Goal: Task Accomplishment & Management: Manage account settings

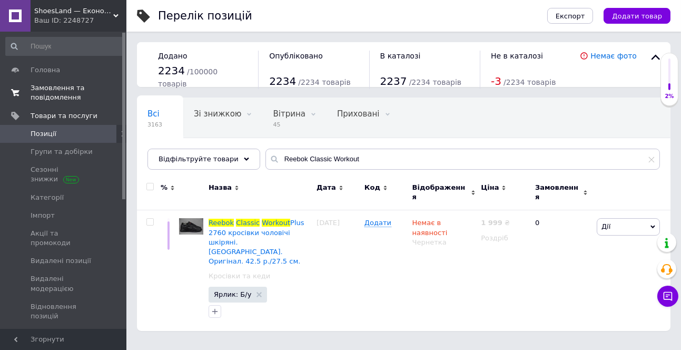
click at [48, 90] on span "Замовлення та повідомлення" at bounding box center [64, 92] width 67 height 19
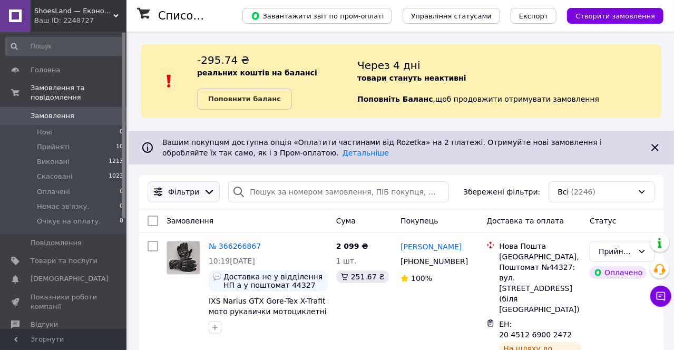
scroll to position [287, 0]
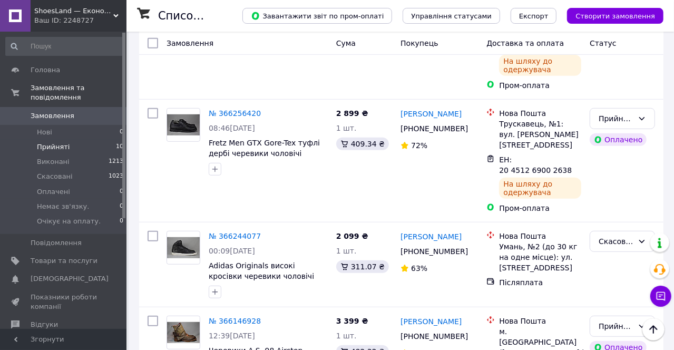
click at [73, 141] on li "Прийняті 10" at bounding box center [65, 147] width 130 height 15
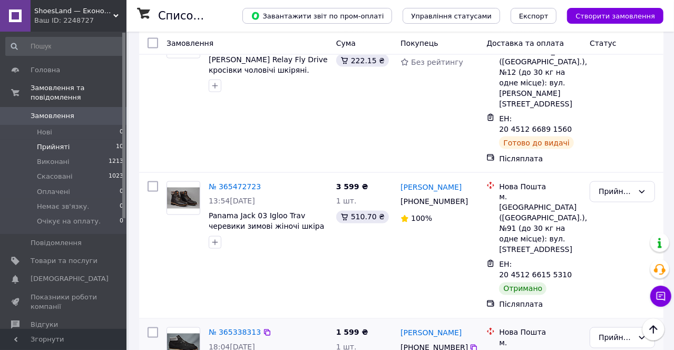
scroll to position [998, 0]
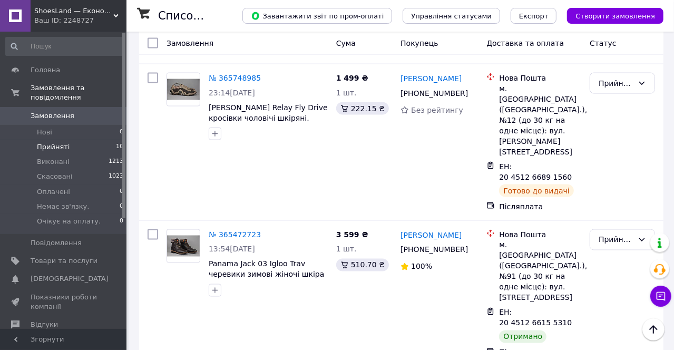
click at [616, 250] on li "Виконано" at bounding box center [622, 248] width 64 height 19
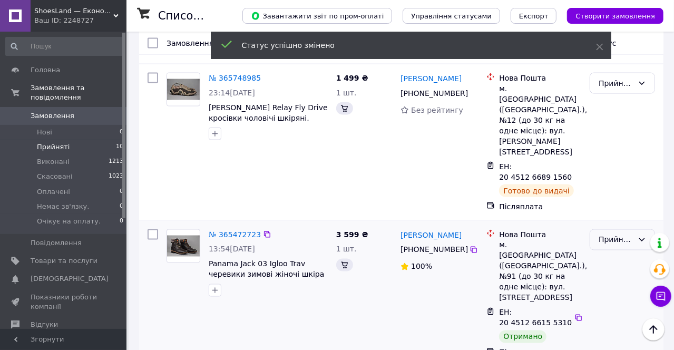
click at [612, 234] on div "Прийнято" at bounding box center [615, 240] width 35 height 12
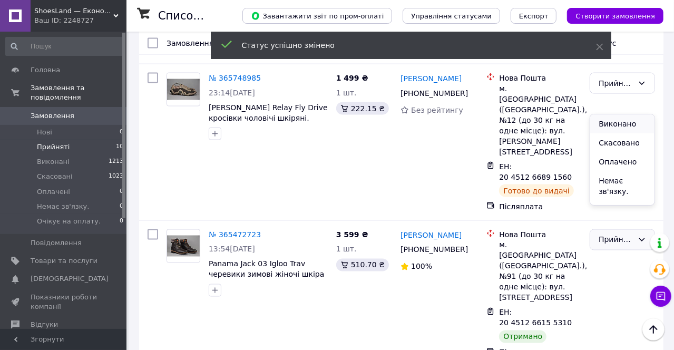
click at [615, 124] on li "Виконано" at bounding box center [622, 123] width 64 height 19
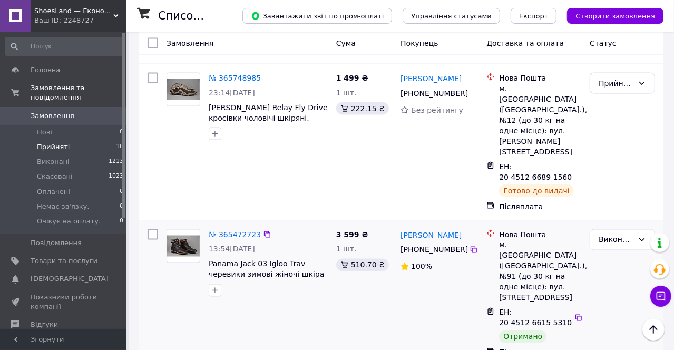
scroll to position [1094, 0]
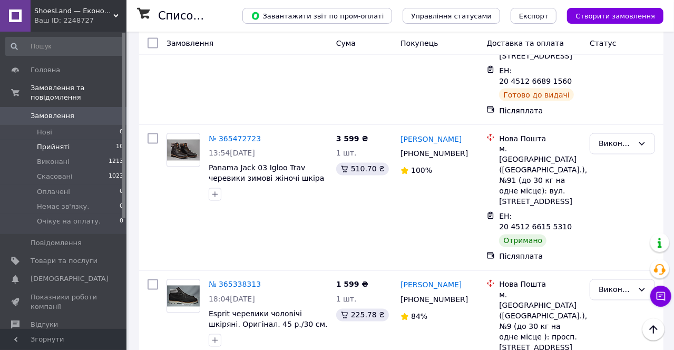
click at [618, 175] on li "Виконано" at bounding box center [622, 171] width 64 height 19
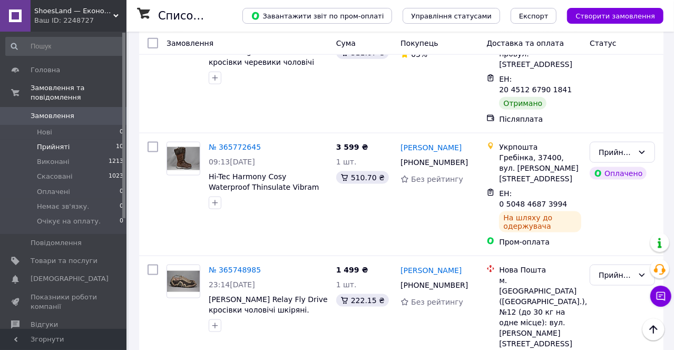
scroll to position [471, 0]
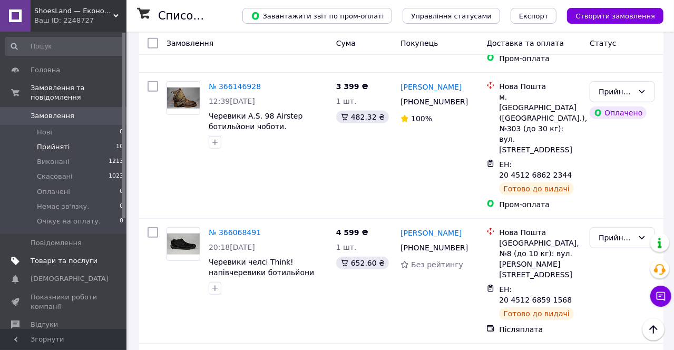
click at [80, 256] on span "Товари та послуги" at bounding box center [64, 260] width 67 height 9
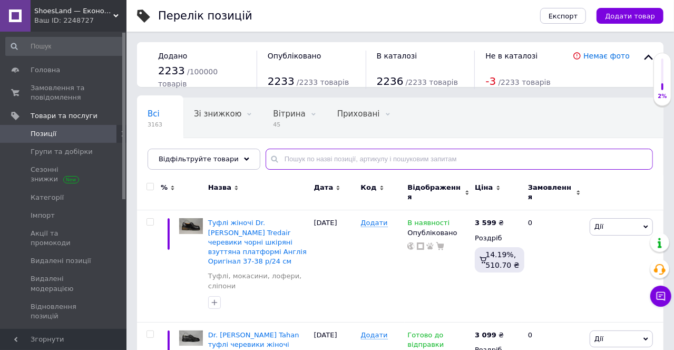
paste input "Polo Ralph Lauren Vaughn"
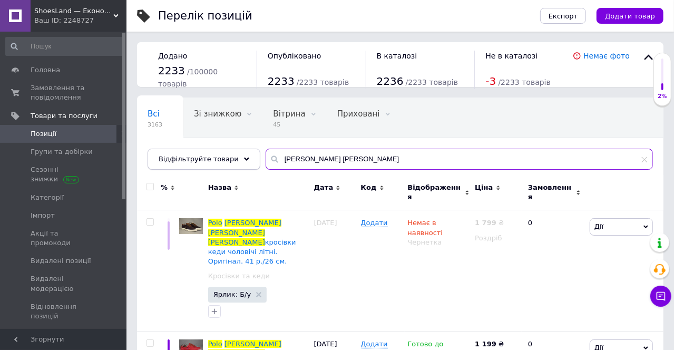
drag, startPoint x: 289, startPoint y: 158, endPoint x: 229, endPoint y: 155, distance: 60.1
click at [229, 155] on div "Відфільтруйте товари Polo Ralph Lauren Vaughn" at bounding box center [400, 159] width 505 height 21
drag, startPoint x: 357, startPoint y: 161, endPoint x: 250, endPoint y: 154, distance: 107.7
click at [250, 154] on div "Всі 3163 Зі знижкою 0 Видалити Редагувати Вітрина 45 Видалити Редагувати Прихов…" at bounding box center [400, 133] width 526 height 72
type input "Polo Ralph Lauren Vaughn"
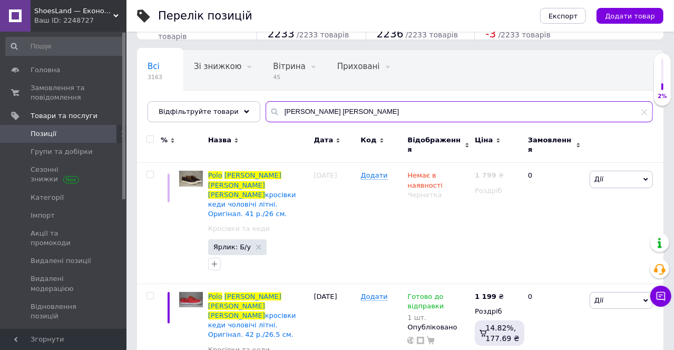
scroll to position [66, 0]
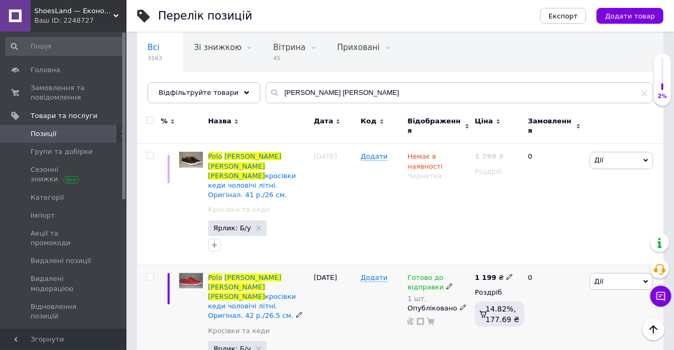
click at [419, 273] on span "Готово до відправки" at bounding box center [425, 283] width 36 height 21
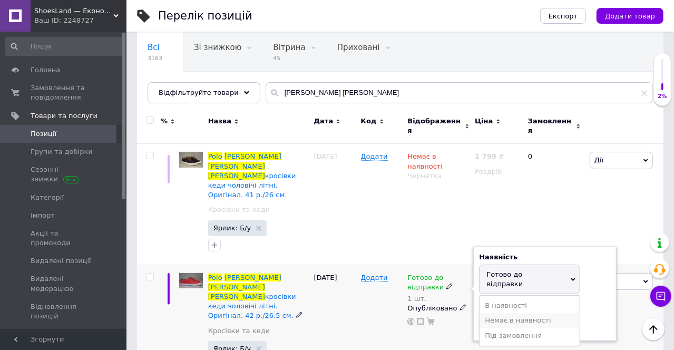
click at [521, 313] on li "Немає в наявності" at bounding box center [529, 320] width 100 height 15
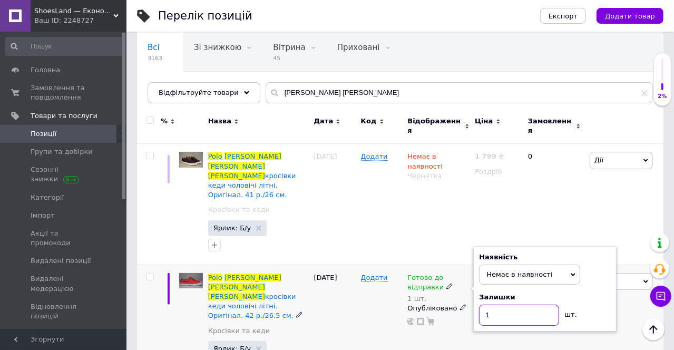
click at [505, 304] on input "1" at bounding box center [519, 314] width 80 height 21
click at [350, 284] on div "14.04.2025" at bounding box center [334, 324] width 47 height 121
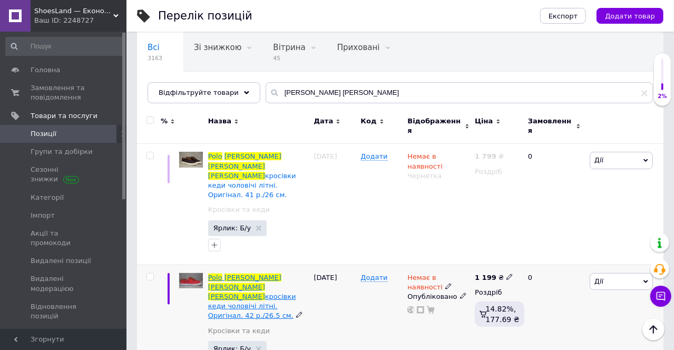
click at [283, 292] on span "кросівки кеди чоловічі літні. Оригінал. 42 р./26.5 см." at bounding box center [252, 305] width 88 height 27
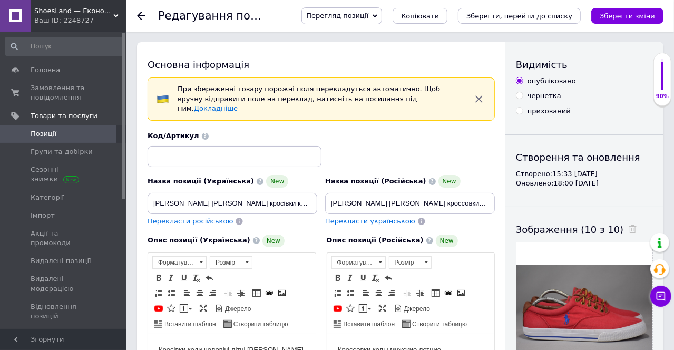
drag, startPoint x: 532, startPoint y: 99, endPoint x: 536, endPoint y: 92, distance: 7.9
click at [532, 98] on div "чернетка" at bounding box center [544, 95] width 34 height 9
click at [523, 98] on input "чернетка" at bounding box center [519, 95] width 7 height 7
radio input "true"
click at [629, 22] on button "Зберегти зміни" at bounding box center [627, 16] width 72 height 16
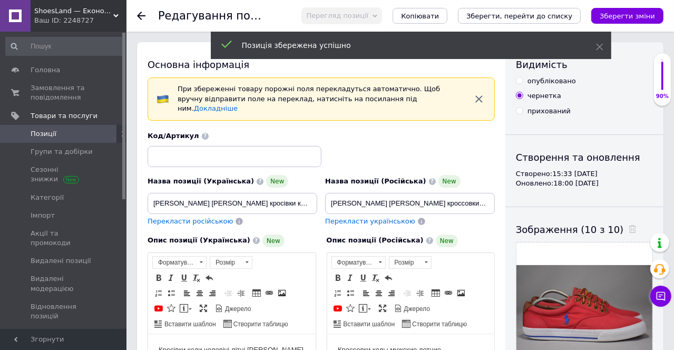
click at [139, 17] on use at bounding box center [141, 16] width 8 height 8
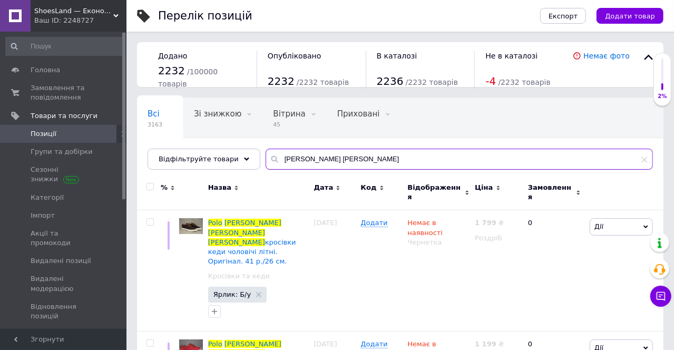
drag, startPoint x: 323, startPoint y: 153, endPoint x: 271, endPoint y: 151, distance: 52.7
click at [271, 151] on input "Polo Ralph Lauren Vaughn" at bounding box center [459, 159] width 387 height 21
paste input "Geox mattias amphibiox"
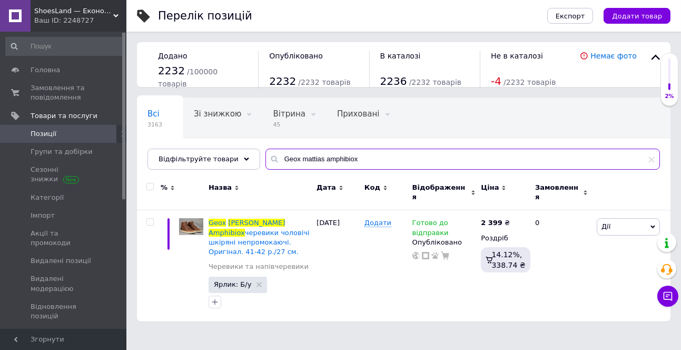
type input "Geox mattias amphibiox"
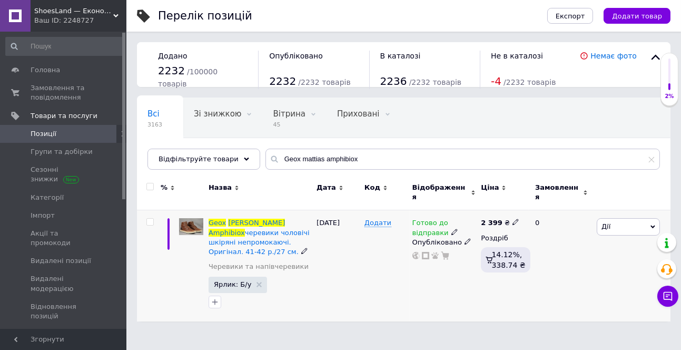
click at [426, 221] on span "Готово до відправки" at bounding box center [430, 229] width 36 height 21
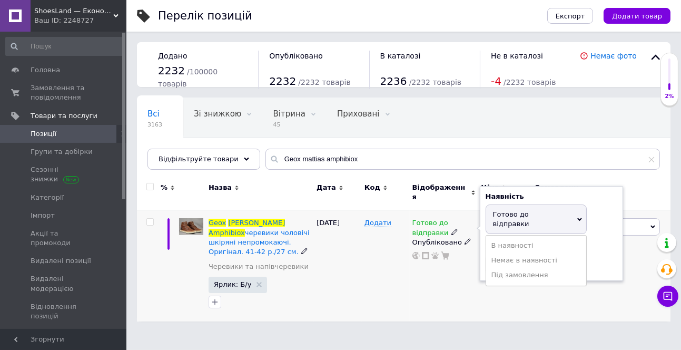
drag, startPoint x: 514, startPoint y: 241, endPoint x: 460, endPoint y: 248, distance: 54.2
click at [515, 253] on li "Немає в наявності" at bounding box center [536, 260] width 100 height 15
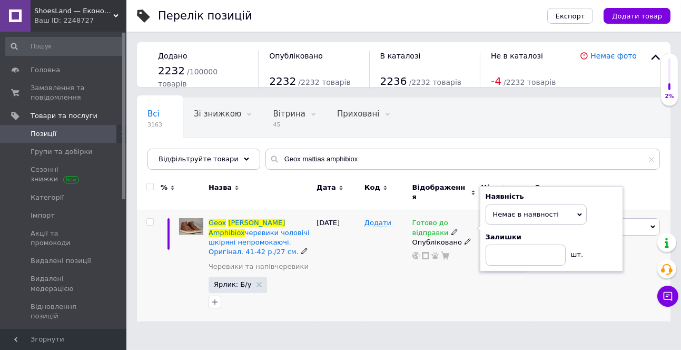
click at [367, 256] on div "Додати" at bounding box center [386, 265] width 48 height 111
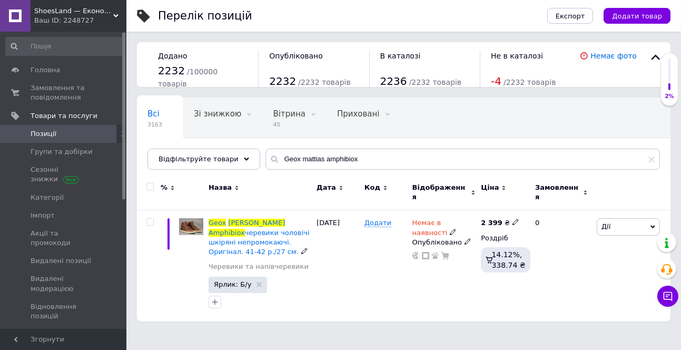
click at [271, 229] on span "черевики чоловічі шкіряні непромокаючі. Оригінал. 41-42 р./27 см." at bounding box center [259, 242] width 101 height 27
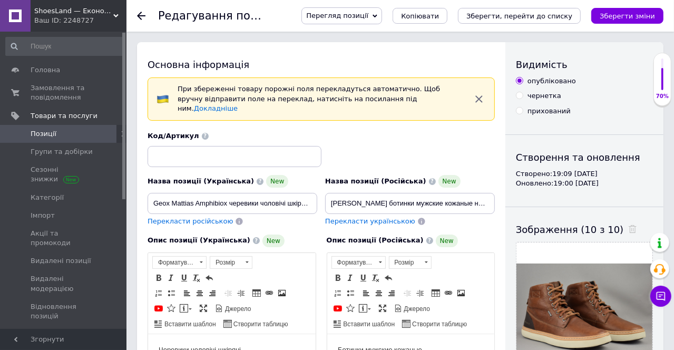
click at [545, 96] on div "чернетка" at bounding box center [544, 95] width 34 height 9
click at [523, 96] on input "чернетка" at bounding box center [519, 95] width 7 height 7
radio input "true"
click at [629, 9] on button "Зберегти зміни" at bounding box center [627, 16] width 72 height 16
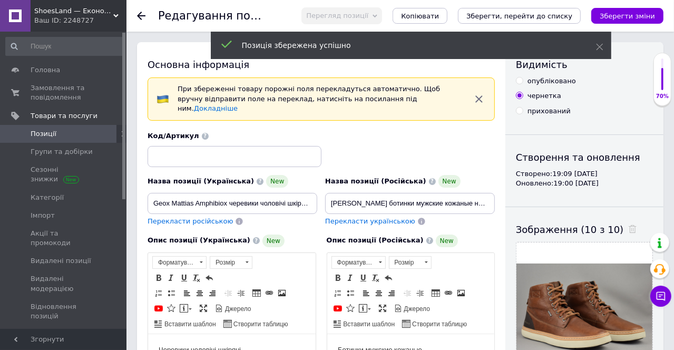
click at [141, 20] on div at bounding box center [147, 16] width 21 height 32
click at [141, 17] on icon at bounding box center [141, 16] width 8 height 8
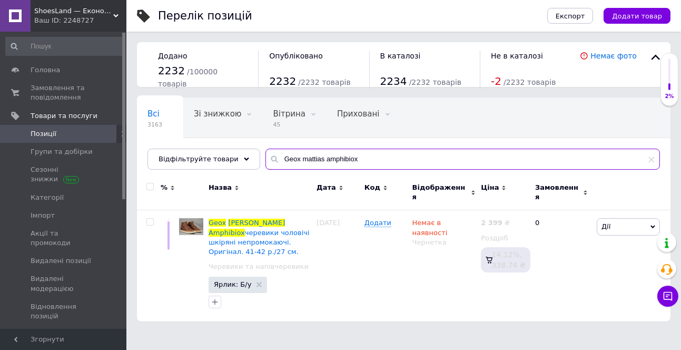
drag, startPoint x: 309, startPoint y: 154, endPoint x: 275, endPoint y: 159, distance: 34.6
click at [267, 158] on input "Geox mattias amphibiox" at bounding box center [463, 159] width 395 height 21
paste input "Ecco st.1 lite gt"
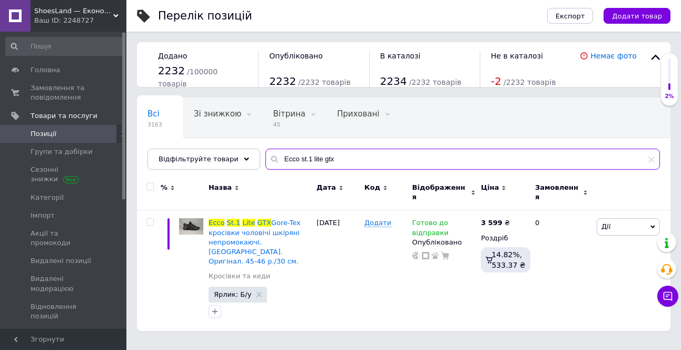
type input "Ecco st.1 lite gtx"
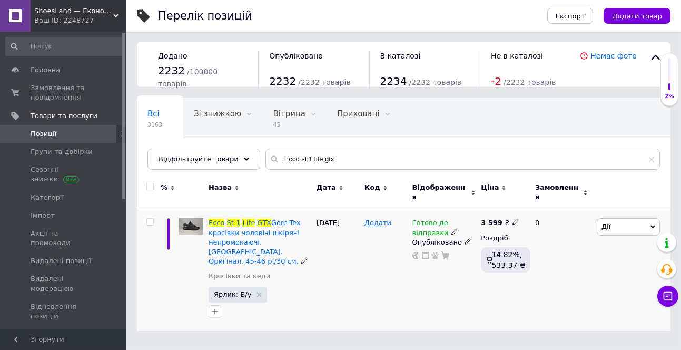
click at [429, 223] on span "Готово до відправки" at bounding box center [430, 229] width 36 height 21
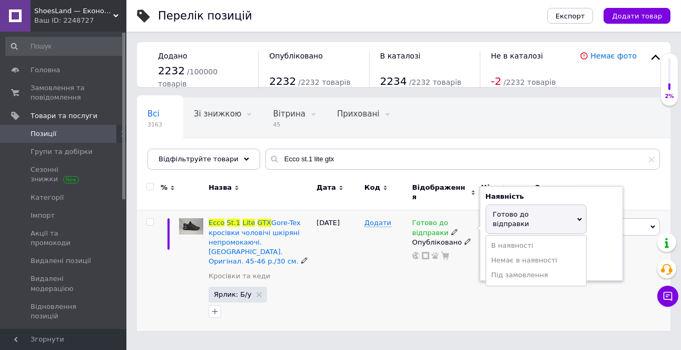
drag, startPoint x: 508, startPoint y: 245, endPoint x: 446, endPoint y: 243, distance: 61.7
click at [508, 253] on li "Немає в наявності" at bounding box center [536, 260] width 100 height 15
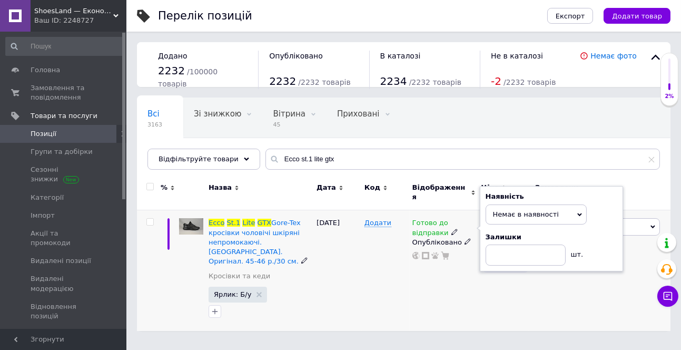
click at [357, 245] on div "26.08.2025" at bounding box center [338, 270] width 48 height 121
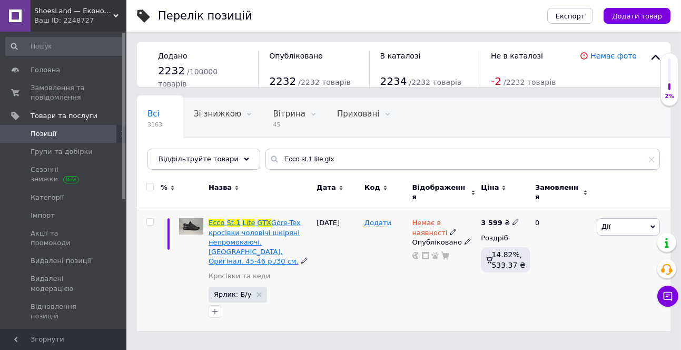
click at [266, 228] on span "Gore-Tex кросівки чоловічі шкіряні непромокаючі. Таїланд. Оригінал. 45-46 р./30…" at bounding box center [255, 242] width 92 height 46
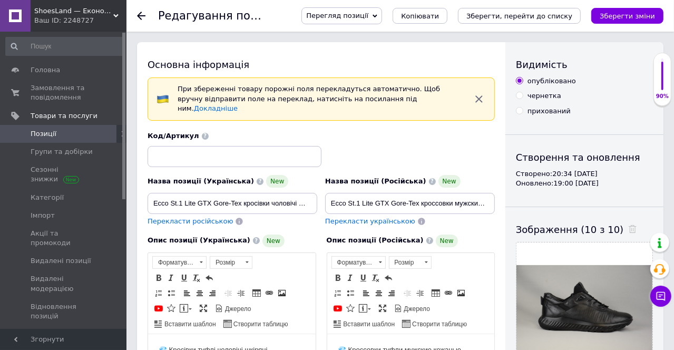
click at [542, 97] on div "чернетка" at bounding box center [544, 95] width 34 height 9
click at [523, 97] on input "чернетка" at bounding box center [519, 95] width 7 height 7
radio input "true"
click at [620, 13] on icon "Зберегти зміни" at bounding box center [627, 16] width 55 height 8
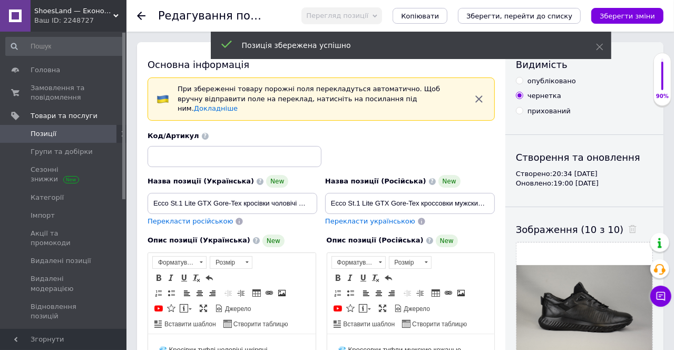
click at [142, 14] on icon at bounding box center [141, 16] width 8 height 8
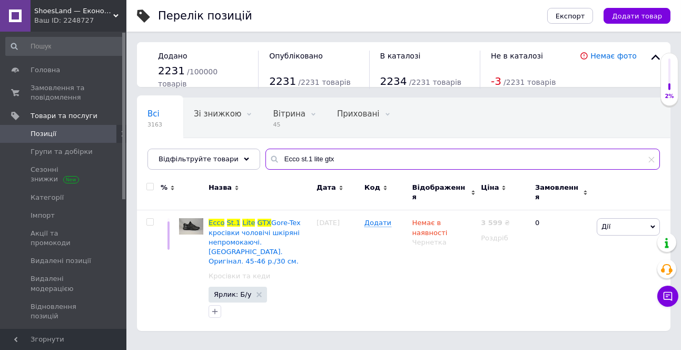
drag, startPoint x: 325, startPoint y: 161, endPoint x: 266, endPoint y: 160, distance: 58.5
click at [266, 160] on div "Ecco st.1 lite gtx" at bounding box center [463, 159] width 395 height 21
paste input "Nike mercurialx finale"
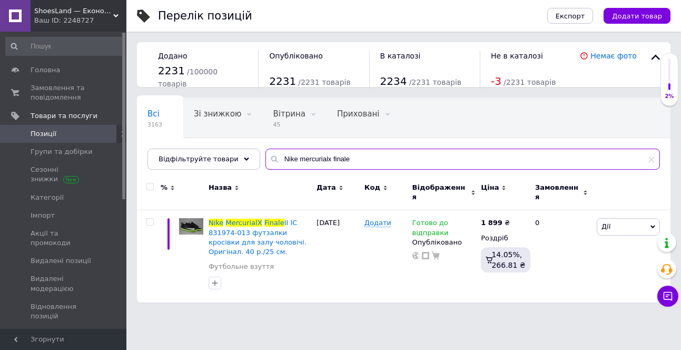
type input "Nike mercurialx finale"
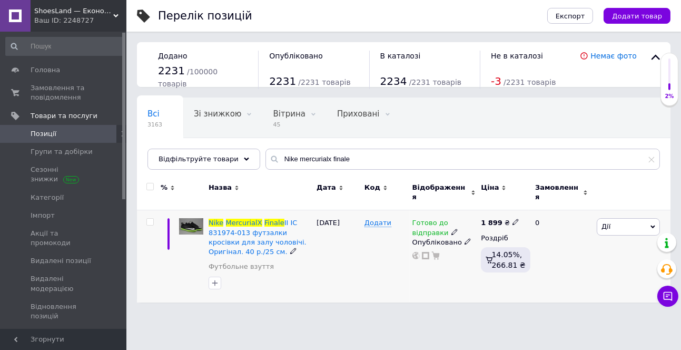
click at [420, 223] on span "Готово до відправки" at bounding box center [430, 229] width 36 height 21
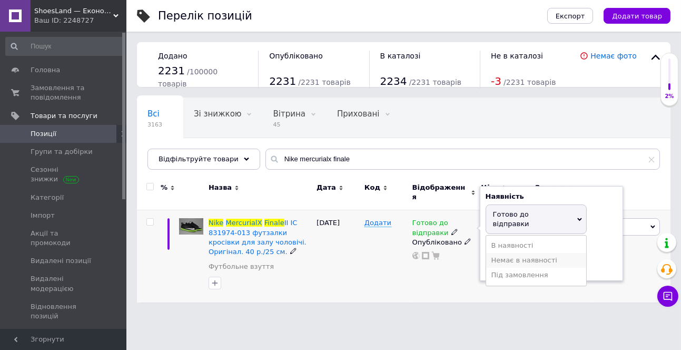
click at [513, 253] on li "Немає в наявності" at bounding box center [536, 260] width 100 height 15
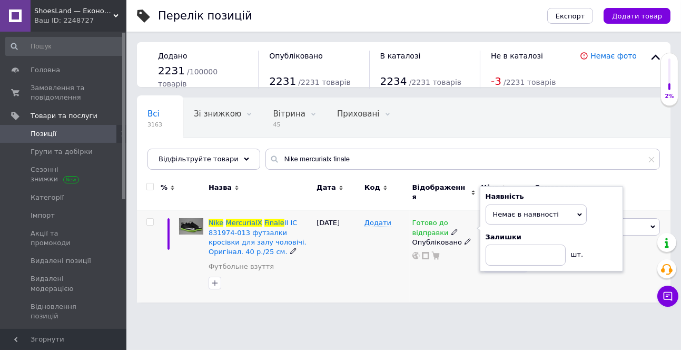
click at [375, 256] on div "Додати" at bounding box center [386, 256] width 48 height 92
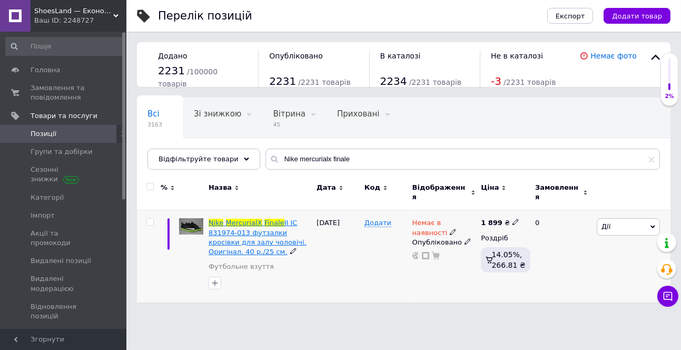
click at [245, 225] on span "II IC 831974-013 футзалки кросівки для залу чоловічі. Оригінал. 40 р./25 см." at bounding box center [258, 237] width 98 height 37
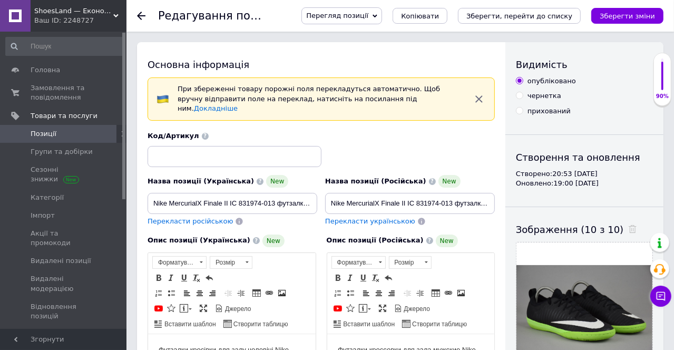
click at [543, 95] on div "чернетка" at bounding box center [544, 95] width 34 height 9
click at [523, 95] on input "чернетка" at bounding box center [519, 95] width 7 height 7
radio input "true"
click at [619, 19] on icon "Зберегти зміни" at bounding box center [627, 16] width 55 height 8
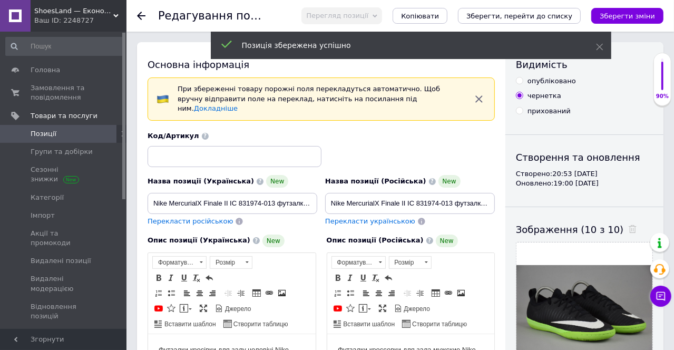
click at [140, 14] on icon at bounding box center [141, 16] width 8 height 8
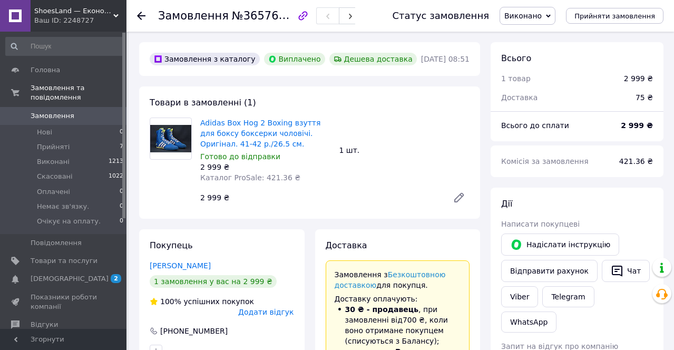
scroll to position [47, 0]
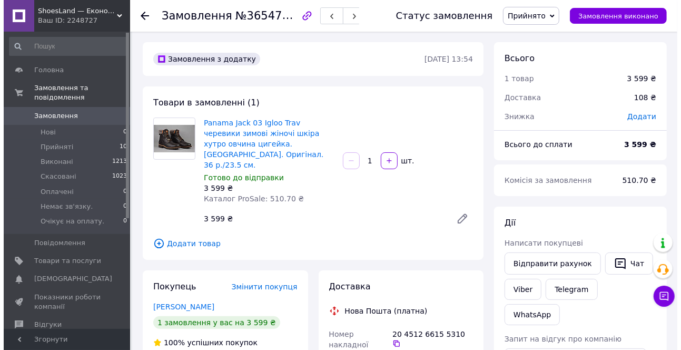
scroll to position [47, 0]
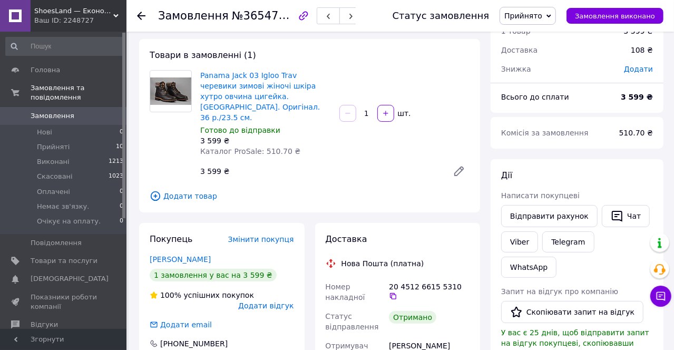
click at [264, 301] on span "Додати відгук" at bounding box center [265, 305] width 55 height 8
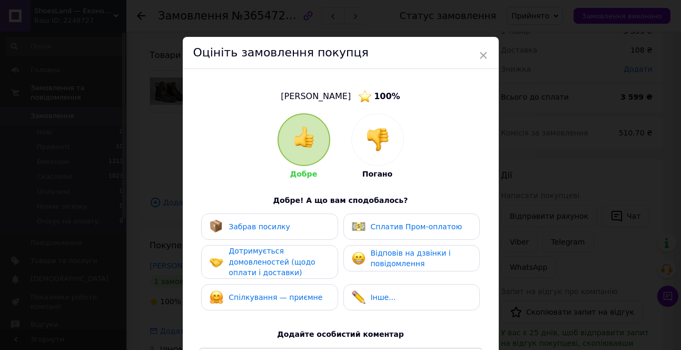
click at [255, 226] on span "Забрав посилку" at bounding box center [260, 226] width 62 height 8
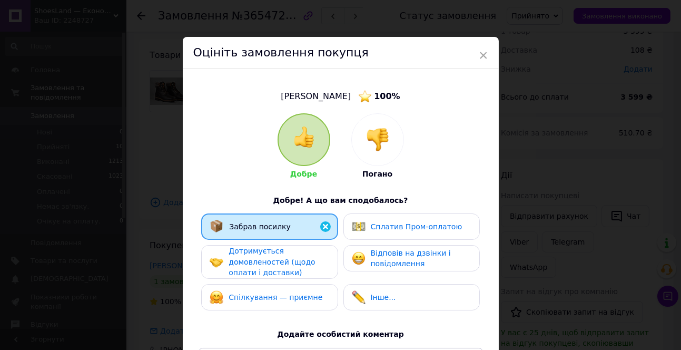
click at [258, 249] on span "Дотримується домовленостей (щодо оплати і доставки)" at bounding box center [272, 262] width 86 height 30
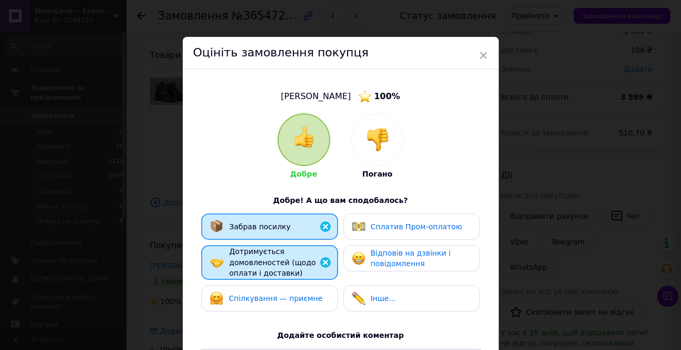
drag, startPoint x: 271, startPoint y: 294, endPoint x: 367, endPoint y: 267, distance: 100.1
click at [275, 294] on span "Спілкування — приємне" at bounding box center [276, 298] width 94 height 8
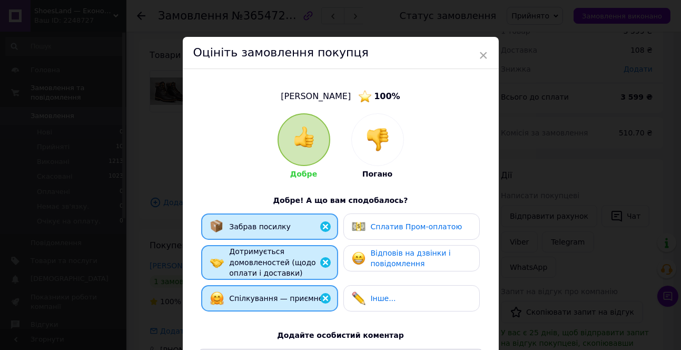
drag, startPoint x: 401, startPoint y: 252, endPoint x: 398, endPoint y: 292, distance: 40.2
click at [401, 251] on span "Відповів на дзвінки і повідомлення" at bounding box center [411, 258] width 80 height 19
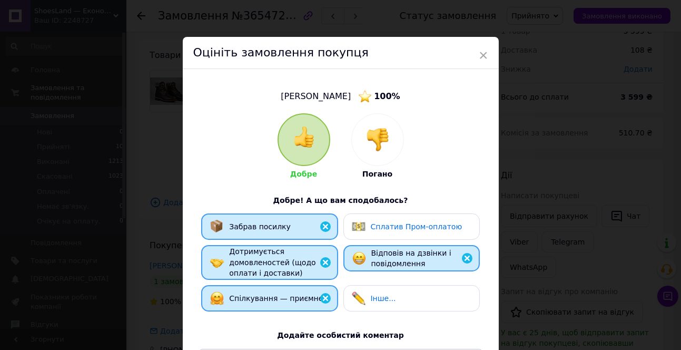
click at [397, 295] on div "Інше..." at bounding box center [412, 298] width 120 height 14
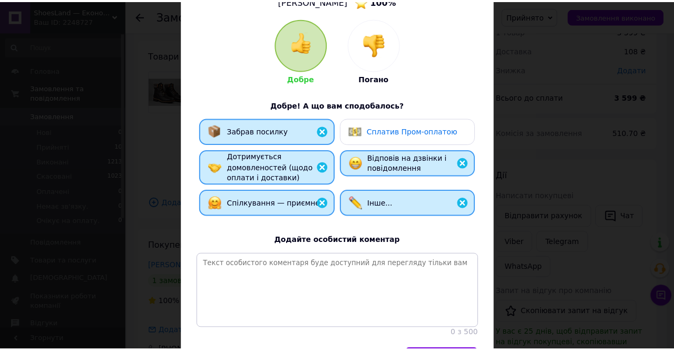
scroll to position [143, 0]
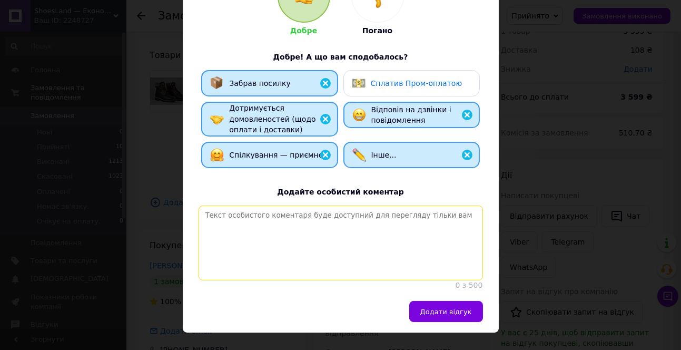
paste textarea "Дякуємо за покупку. Дуже легко і швидко пройшла угода. Від спілкування одне зад…"
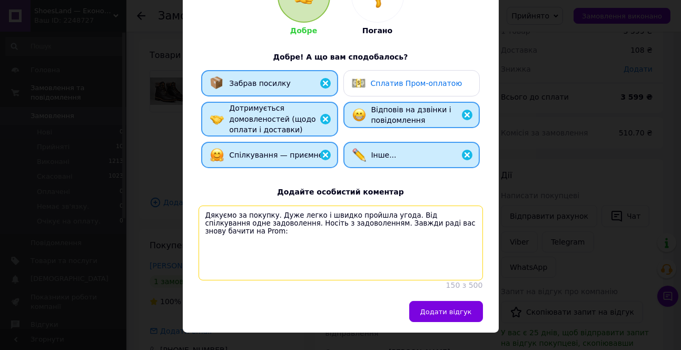
paste textarea "https://shoesland555.prom.ua/ua/"
type textarea "Дякуємо за покупку. Дуже легко і швидко пройшла угода. Від спілкування одне зад…"
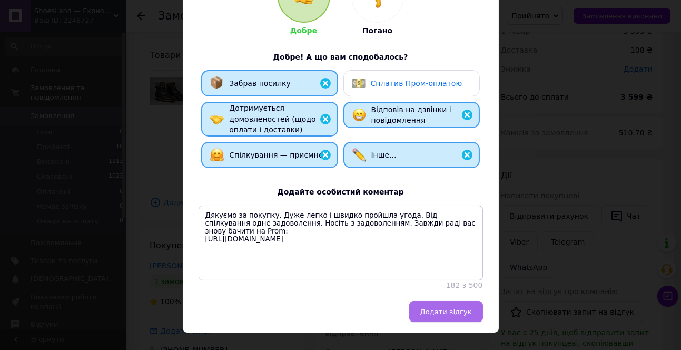
click at [440, 316] on span "Додати відгук" at bounding box center [446, 312] width 52 height 8
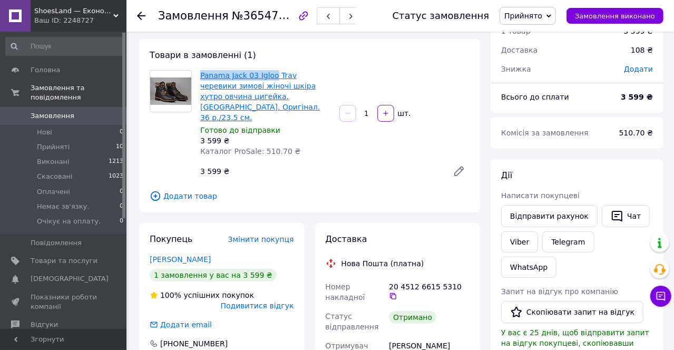
drag, startPoint x: 273, startPoint y: 75, endPoint x: 200, endPoint y: 78, distance: 73.8
click at [200, 78] on span "Panama Jack 03 Igloo Trav черевики зимові жіночі шкіра хутро овчина цигейка. Іс…" at bounding box center [265, 96] width 131 height 53
click at [199, 77] on div "Panama Jack 03 Igloo Trav черевики зимові жіночі шкіра хутро овчина цигейка. Іс…" at bounding box center [265, 113] width 139 height 91
drag, startPoint x: 199, startPoint y: 75, endPoint x: 212, endPoint y: 85, distance: 15.8
click at [214, 88] on div "Panama Jack 03 Igloo Trav черевики зимові жіночі шкіра хутро овчина цигейка. Іс…" at bounding box center [265, 113] width 139 height 91
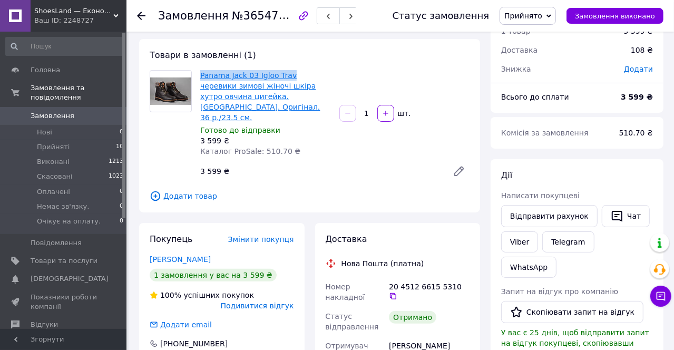
copy link "Panama Jack 03 Igloo Trav"
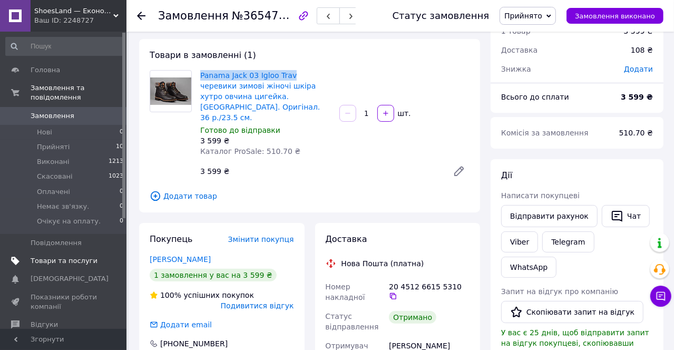
click at [55, 256] on span "Товари та послуги" at bounding box center [64, 260] width 67 height 9
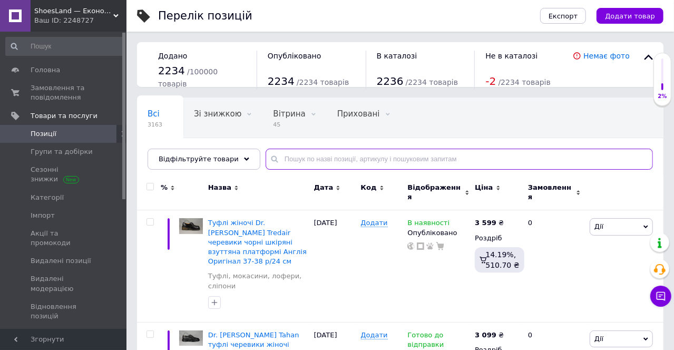
drag, startPoint x: 287, startPoint y: 158, endPoint x: 282, endPoint y: 162, distance: 6.0
paste input "Panama Jack 03 Igloo Trav"
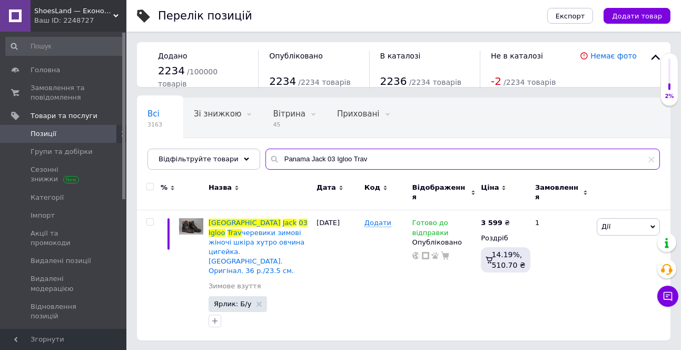
type input "Panama Jack 03 Igloo Trav"
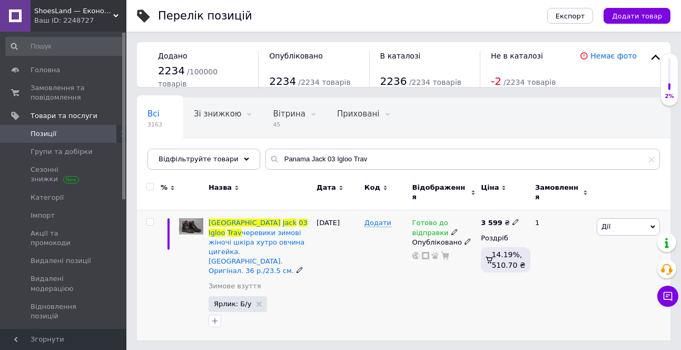
click at [420, 222] on span "Готово до відправки" at bounding box center [430, 229] width 36 height 21
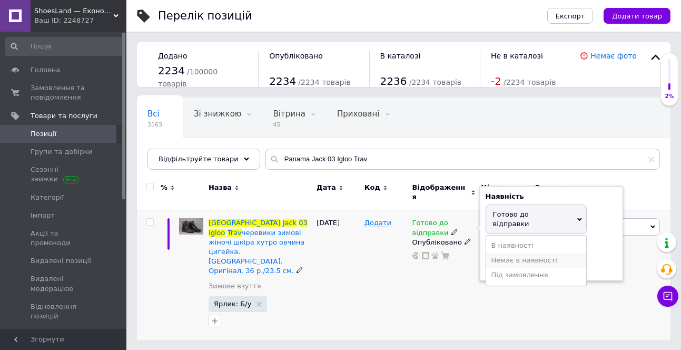
click at [537, 253] on li "Немає в наявності" at bounding box center [536, 260] width 100 height 15
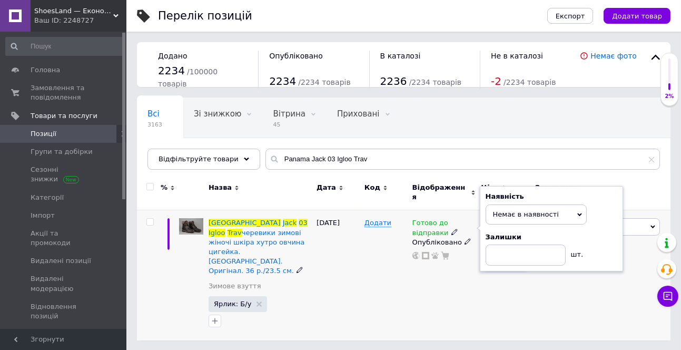
drag, startPoint x: 381, startPoint y: 239, endPoint x: 327, endPoint y: 240, distance: 54.3
click at [380, 239] on div "Додати" at bounding box center [386, 275] width 48 height 130
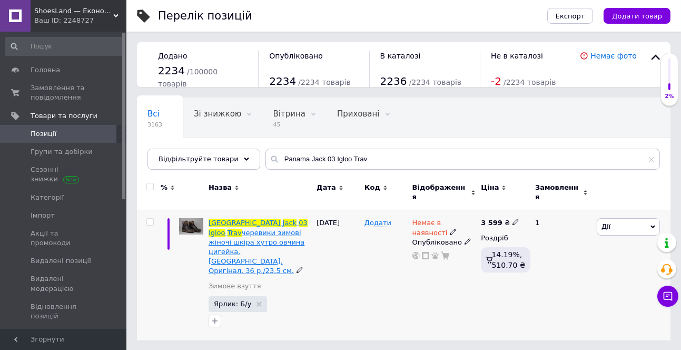
click at [268, 237] on span "черевики зимові жіночі шкіра хутро овчина цигейка. Іспанія. Оригінал. 36 р./23.…" at bounding box center [257, 252] width 96 height 46
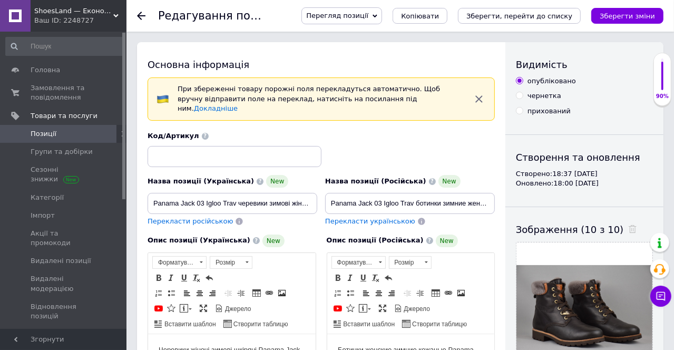
click at [547, 99] on div "чернетка" at bounding box center [544, 95] width 34 height 9
click at [523, 99] on input "чернетка" at bounding box center [519, 95] width 7 height 7
radio input "true"
click at [630, 21] on button "Зберегти зміни" at bounding box center [627, 16] width 72 height 16
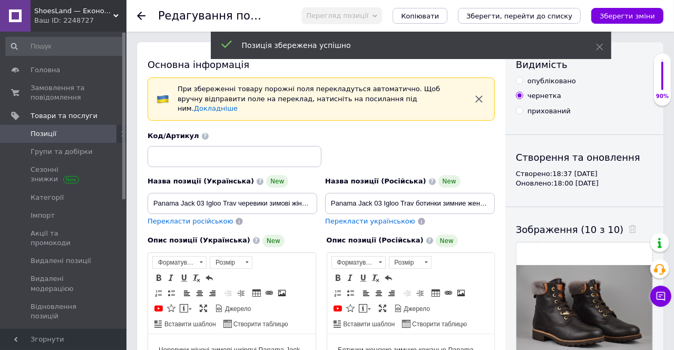
click at [142, 16] on use at bounding box center [141, 16] width 8 height 8
